Goal: Find specific page/section

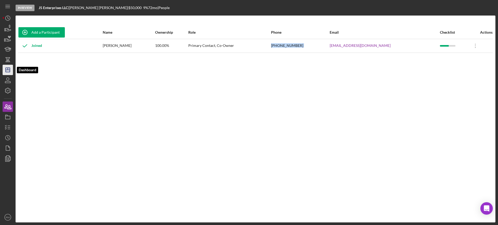
drag, startPoint x: 0, startPoint y: 0, endPoint x: 8, endPoint y: 69, distance: 69.2
click at [8, 69] on line "button" at bounding box center [8, 69] width 0 height 2
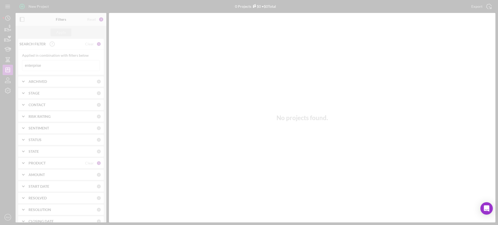
click at [51, 67] on div at bounding box center [249, 112] width 498 height 225
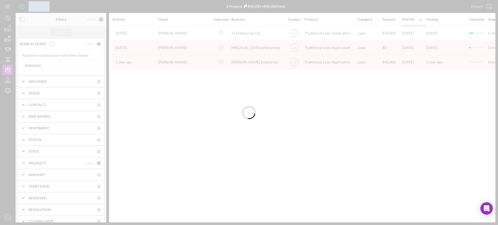
click at [51, 67] on div at bounding box center [249, 112] width 498 height 225
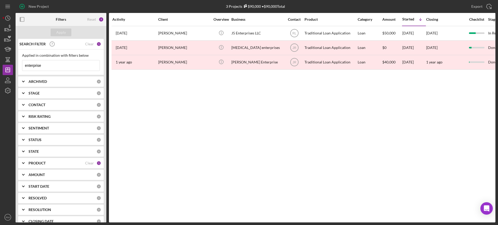
click at [51, 64] on input "enterprise" at bounding box center [60, 65] width 77 height 10
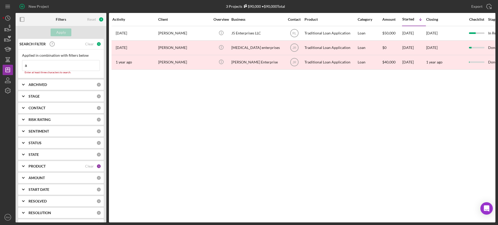
click at [51, 64] on input "a" at bounding box center [60, 65] width 77 height 10
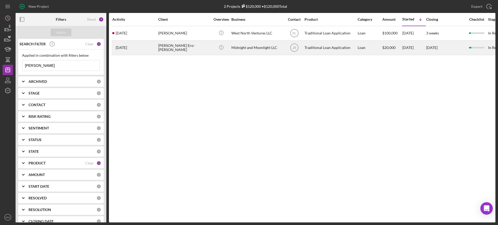
type input "[PERSON_NAME]"
click at [176, 48] on div "[PERSON_NAME] Ero-[PERSON_NAME]" at bounding box center [184, 48] width 52 height 14
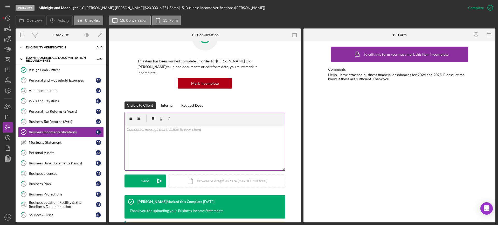
scroll to position [27, 0]
